Goal: Check status: Check status

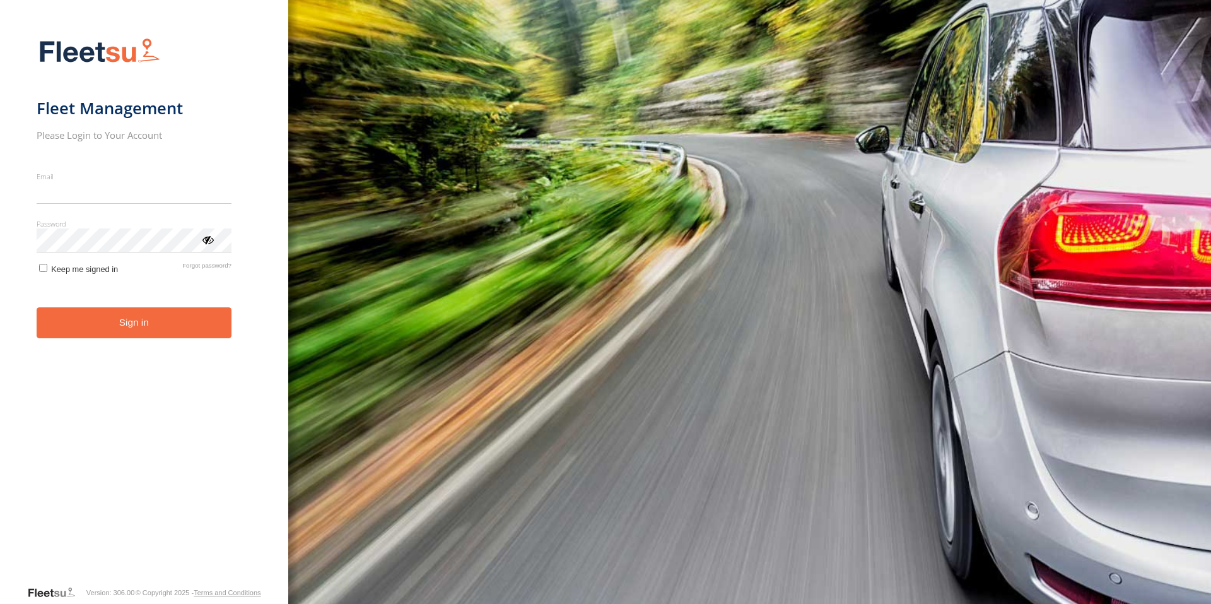
type input "**********"
click at [105, 330] on button "Sign in" at bounding box center [134, 322] width 195 height 31
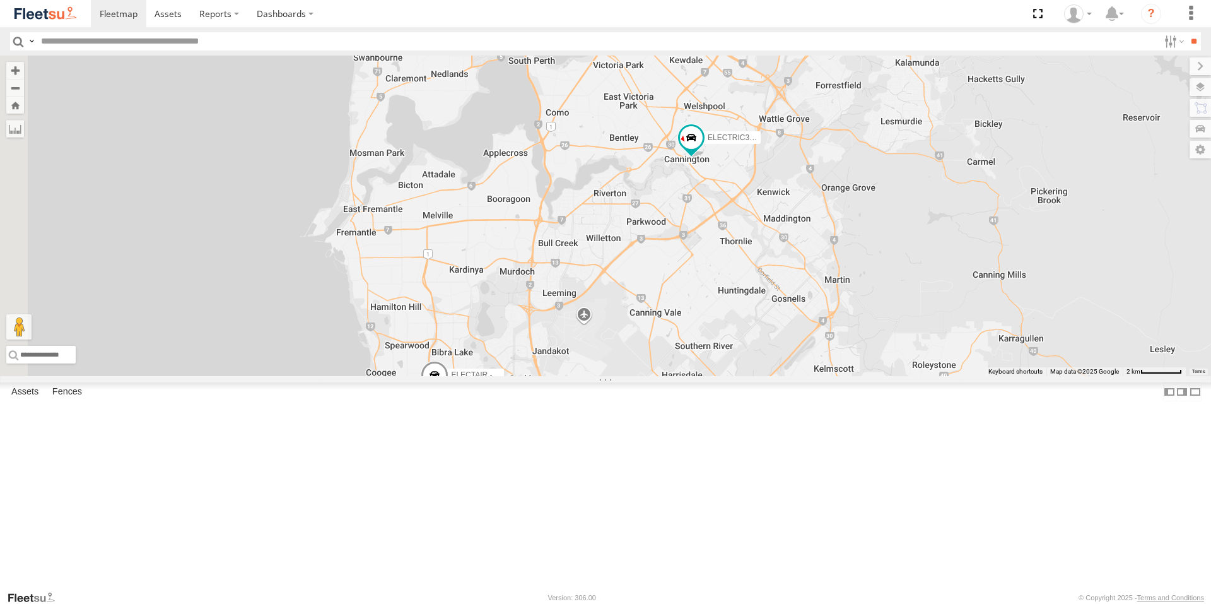
drag, startPoint x: 774, startPoint y: 443, endPoint x: 911, endPoint y: 305, distance: 194.9
click at [911, 305] on div "ELECTRIC7 - John ELECTRIC3 - Leo ELECTRC18 - Gav ELECTRC16 - Johnny 1HSB945 - B…" at bounding box center [605, 215] width 1211 height 320
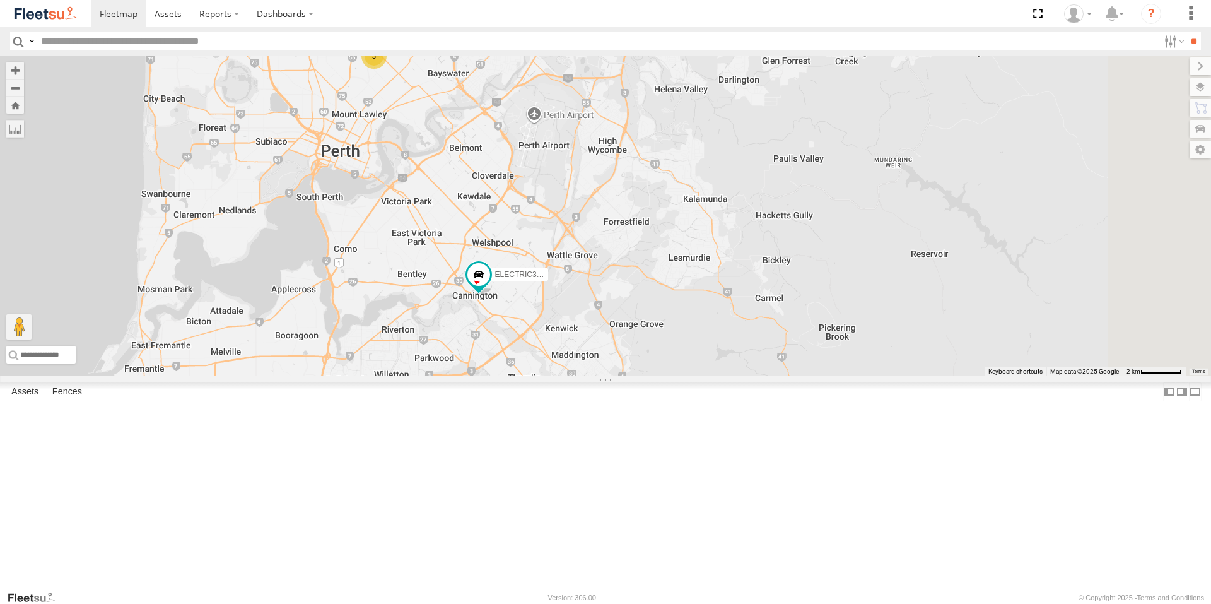
drag, startPoint x: 1000, startPoint y: 272, endPoint x: 786, endPoint y: 409, distance: 253.7
click at [786, 376] on div "ELECTRIC7 - John ELECTRIC3 - Leo ELECTRC18 - Gav ELECTRC16 - Johnny 1HSB945 - B…" at bounding box center [605, 215] width 1211 height 320
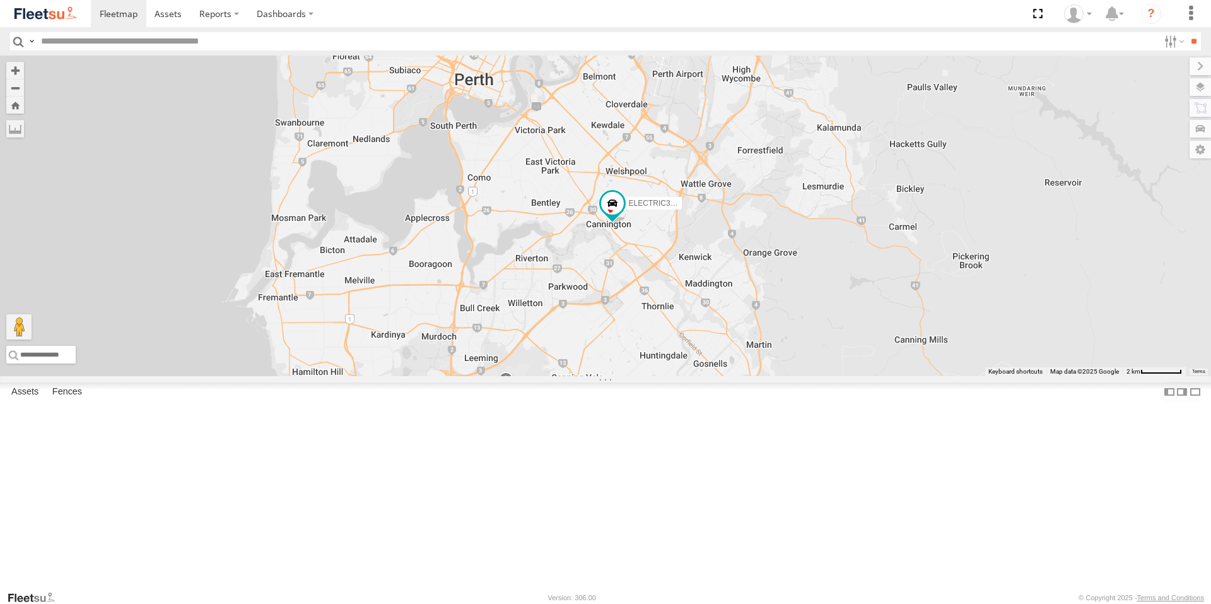
drag, startPoint x: 786, startPoint y: 366, endPoint x: 921, endPoint y: 294, distance: 153.2
click at [921, 294] on div "ELECTRIC7 - John ELECTRIC3 - Leo ELECTRC18 - Gav ELECTRC16 - Johnny 1HSB945 - B…" at bounding box center [605, 215] width 1211 height 320
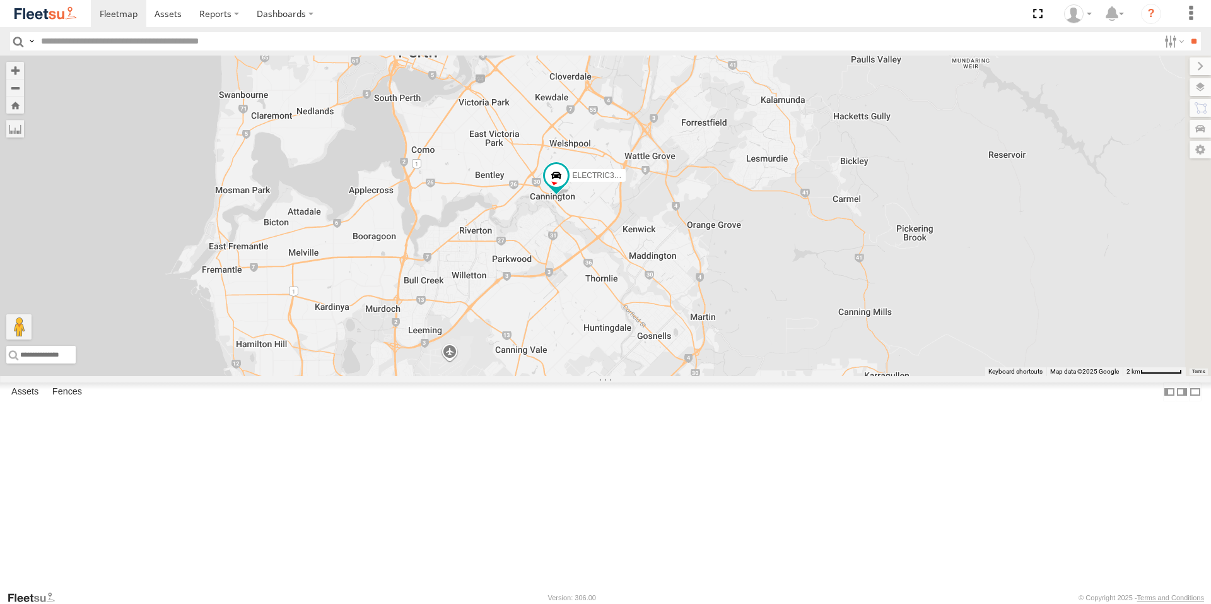
drag, startPoint x: 815, startPoint y: 417, endPoint x: 756, endPoint y: 388, distance: 65.4
click at [756, 376] on div "ELECTRIC7 - John ELECTRIC3 - Leo ELECTRC18 - Gav ELECTRC16 - Johnny 1HSB945 - B…" at bounding box center [605, 215] width 1211 height 320
